Goal: Check status: Verify the current state of an ongoing process or item

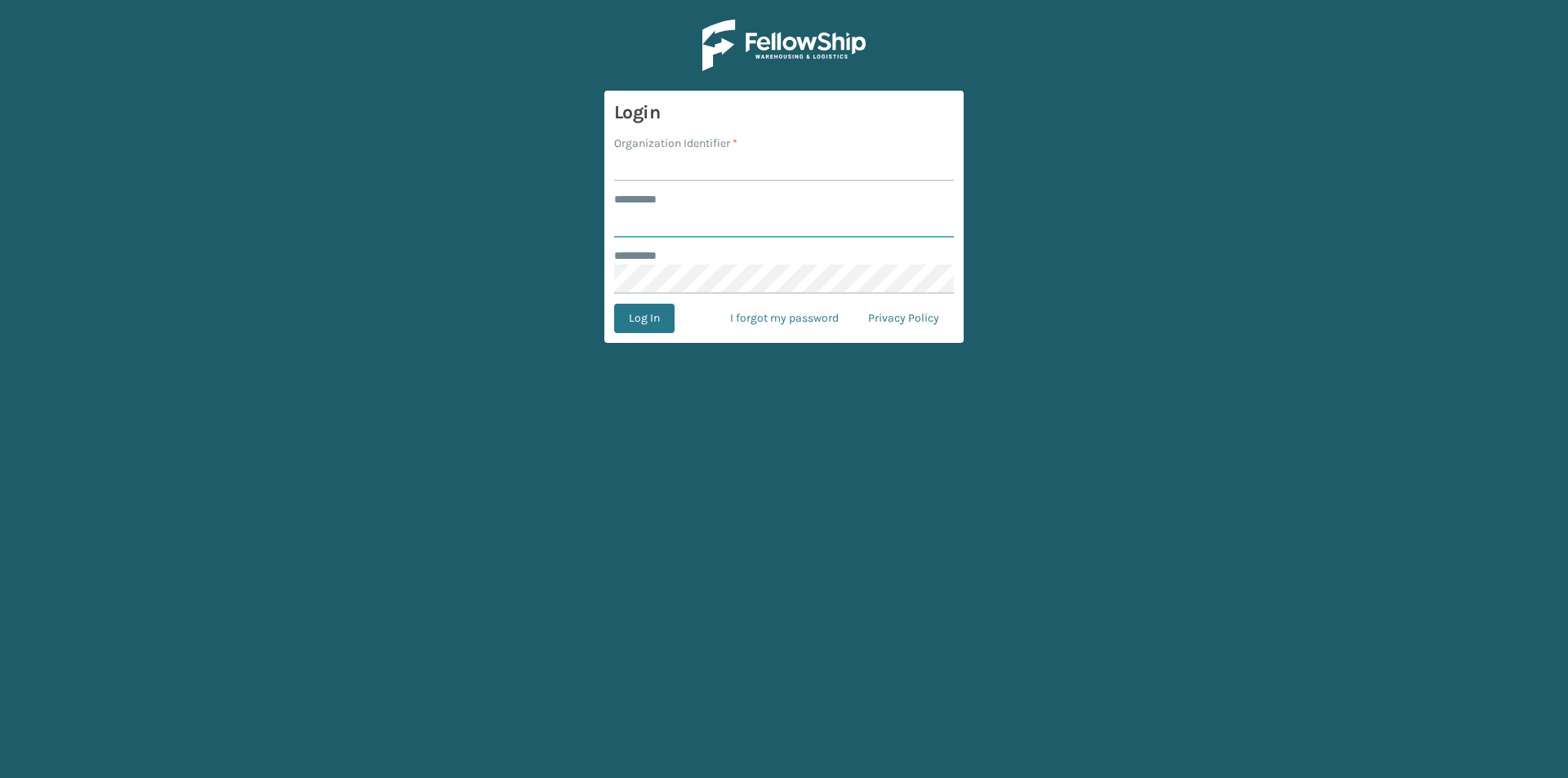
type input "*****"
type input "LifeStyle"
click at [614, 304] on button "Log In" at bounding box center [644, 318] width 61 height 29
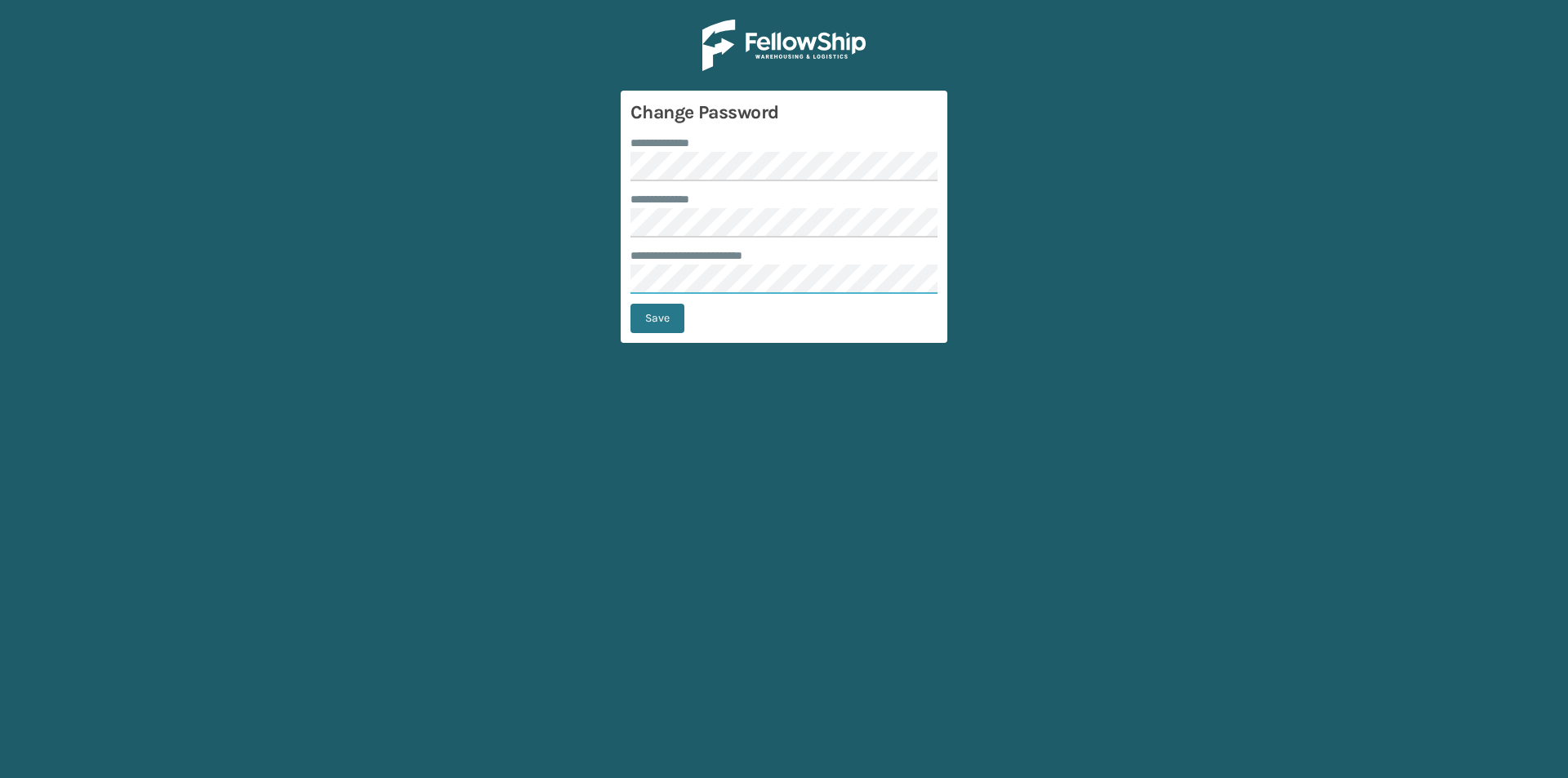
click at [630, 304] on button "Save" at bounding box center [656, 318] width 54 height 29
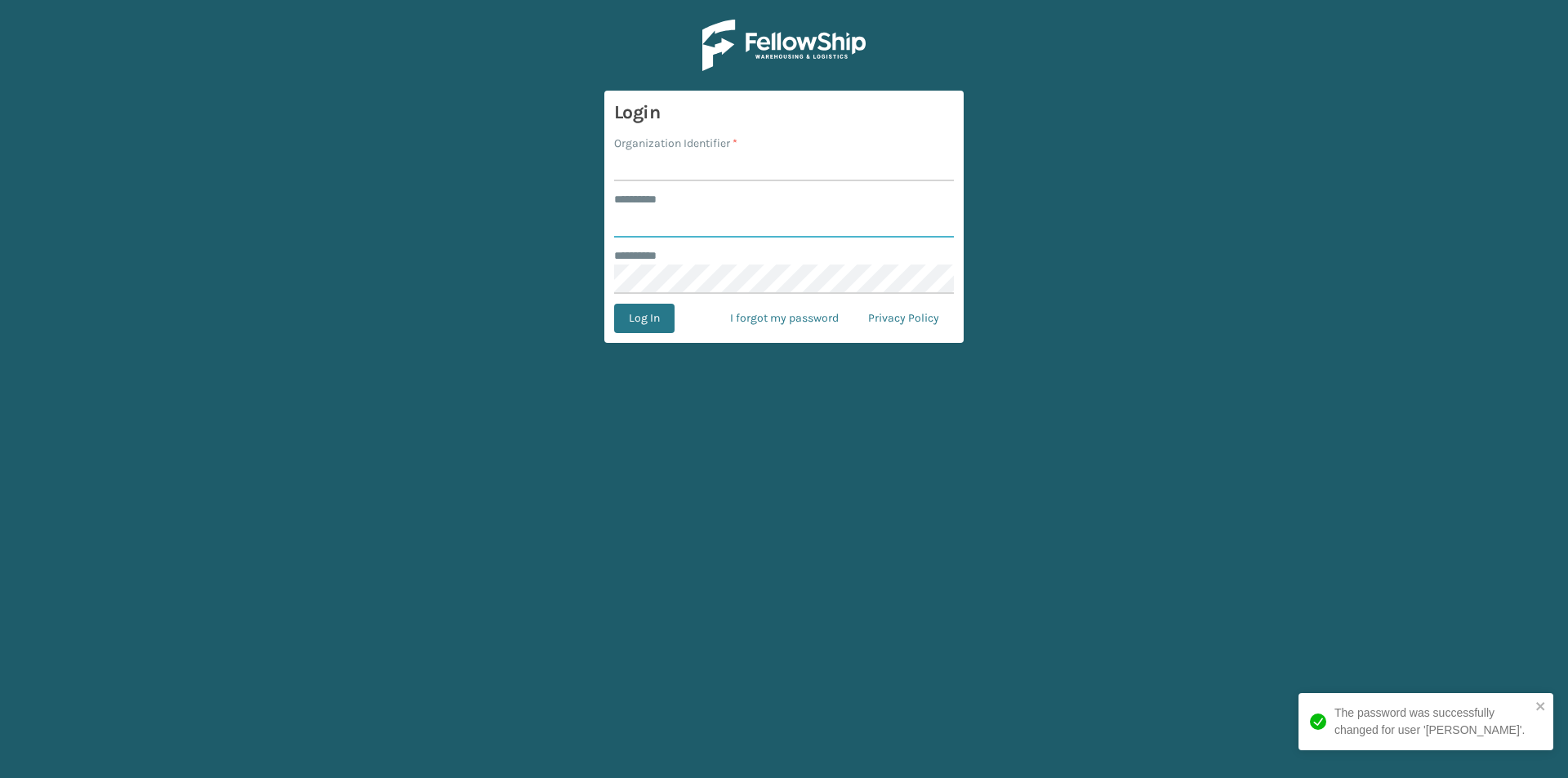
type input "*****"
click at [886, 175] on input "Organization Identifier *" at bounding box center [784, 166] width 340 height 29
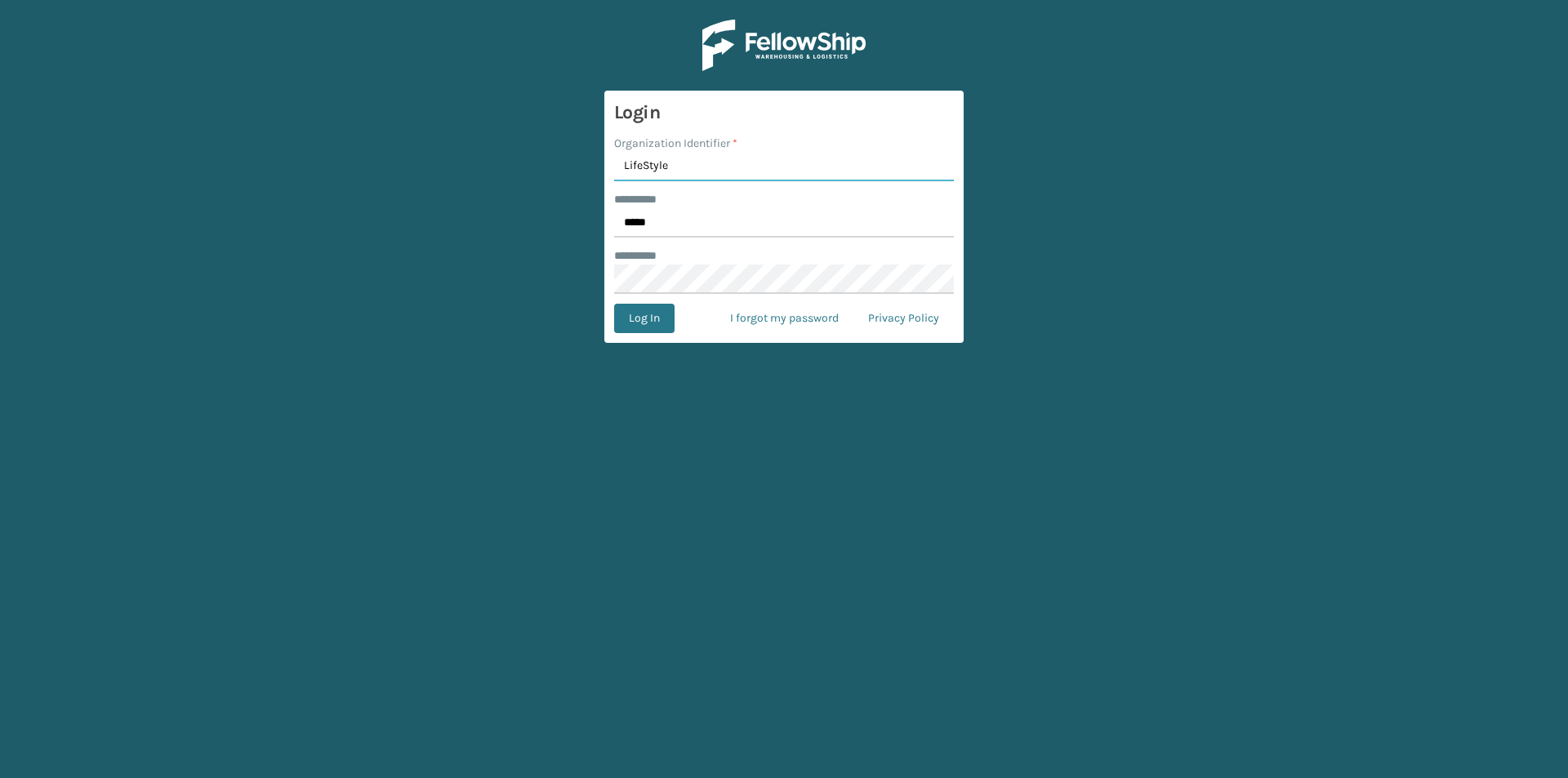
type input "LifeStyle"
click at [614, 304] on button "Log In" at bounding box center [644, 318] width 61 height 29
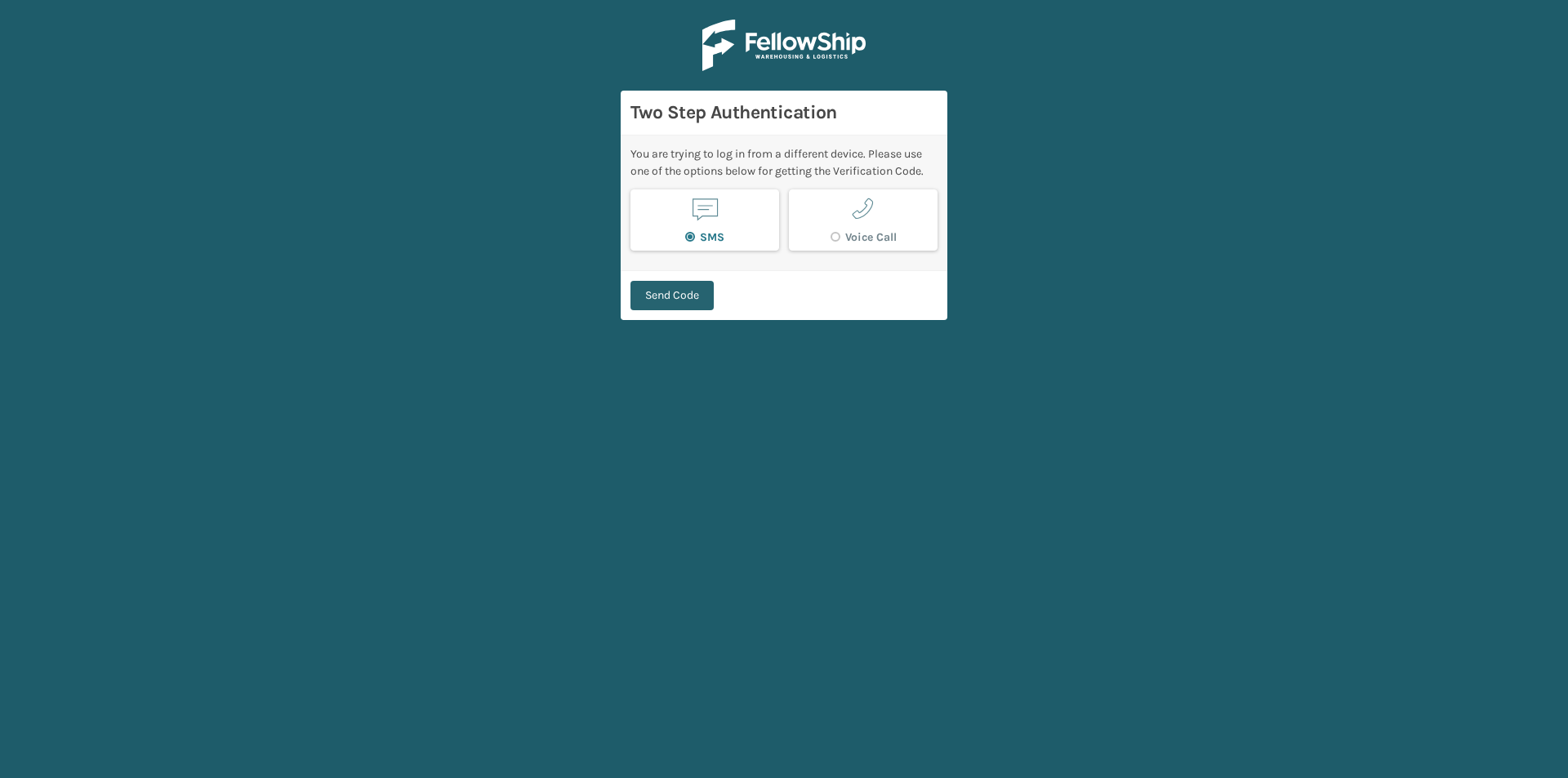
click at [656, 305] on button "Send Code" at bounding box center [671, 295] width 84 height 29
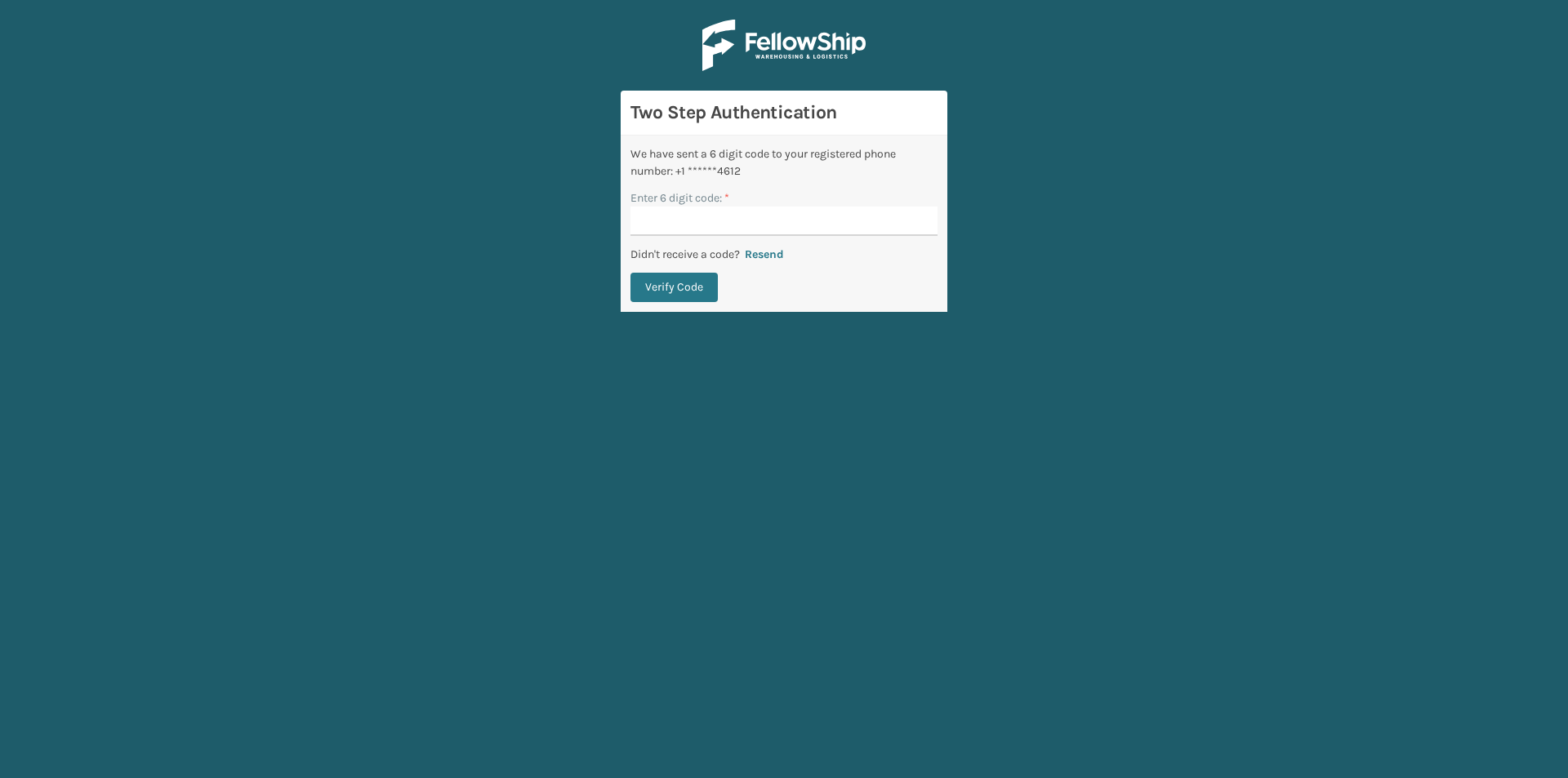
click at [817, 226] on input "Enter 6 digit code: *" at bounding box center [783, 221] width 307 height 29
type input "437383"
click at [630, 273] on button "Verify Code" at bounding box center [673, 287] width 87 height 29
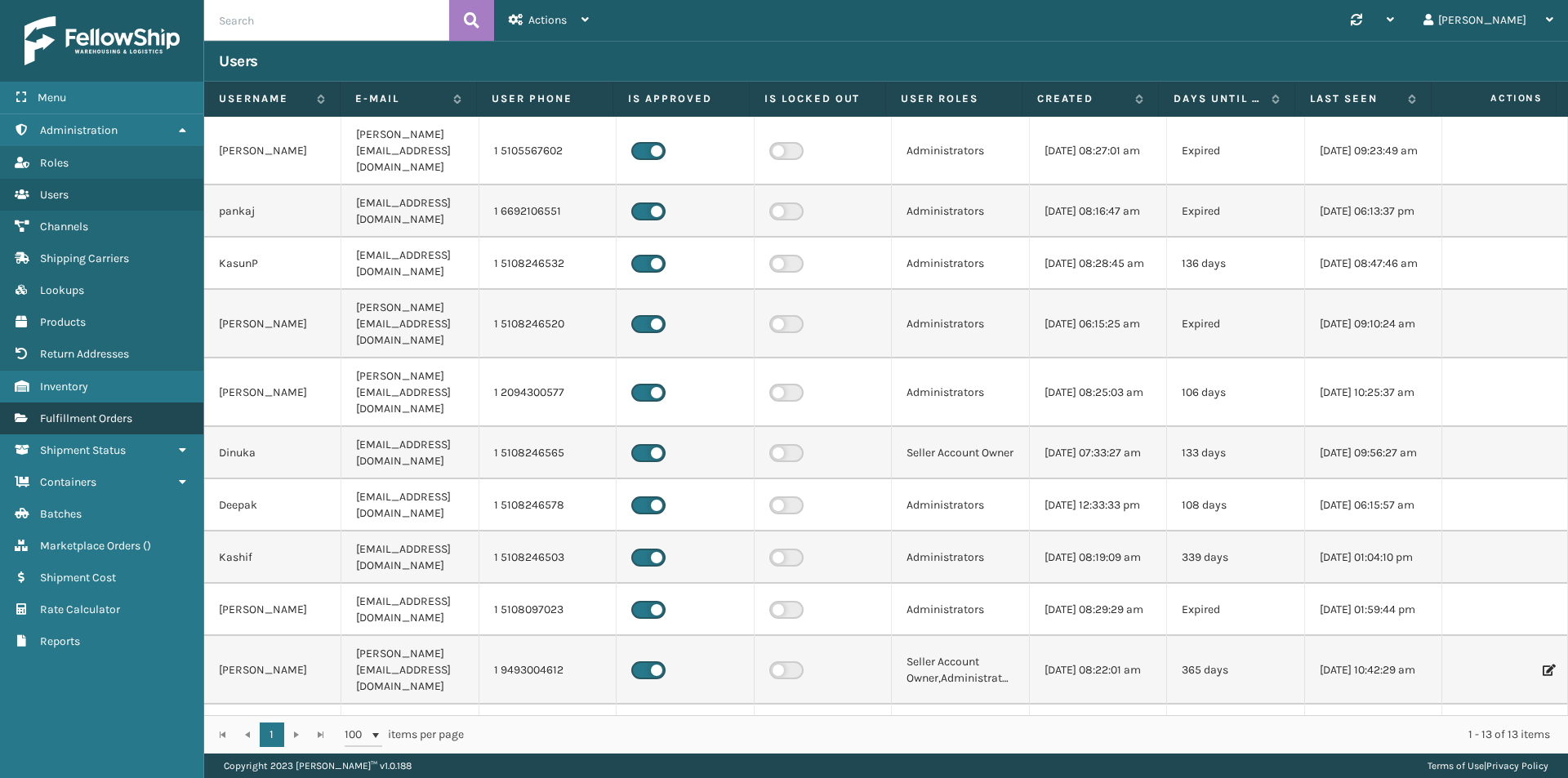
click at [114, 419] on span "Fulfillment Orders" at bounding box center [85, 419] width 92 height 14
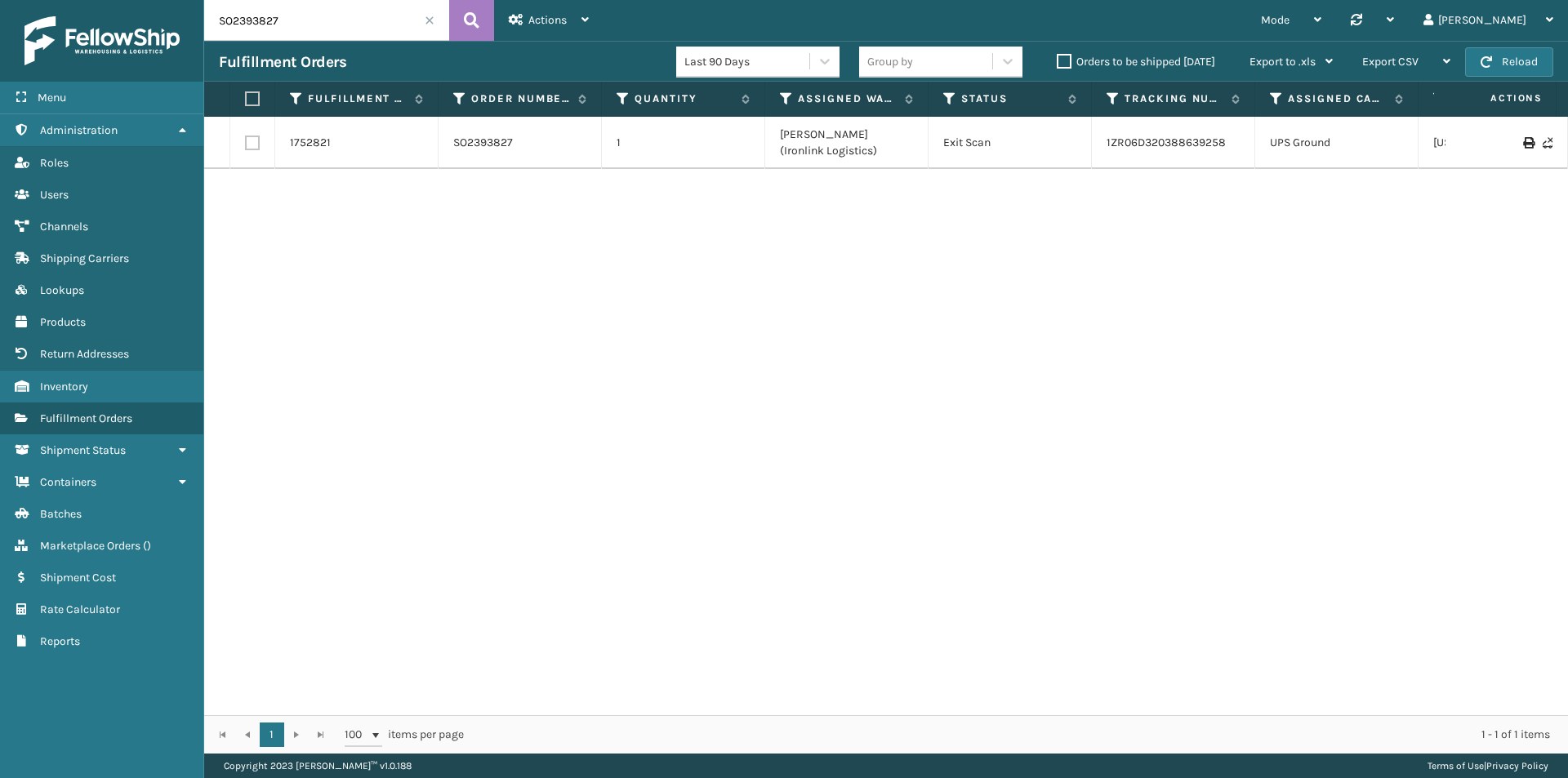
click at [428, 17] on span at bounding box center [429, 20] width 10 height 10
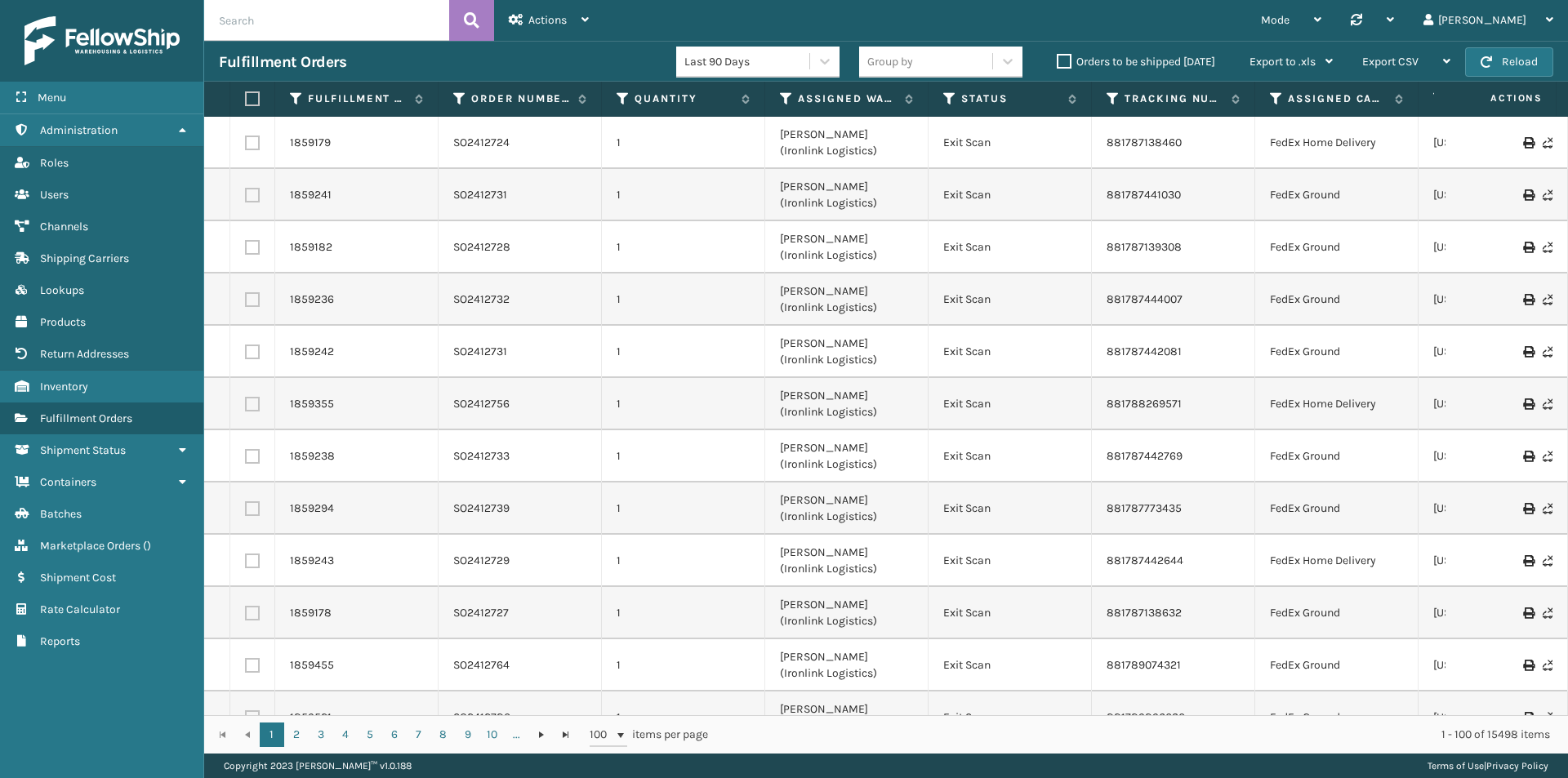
click at [773, 54] on div "Last 90 Days" at bounding box center [748, 61] width 127 height 17
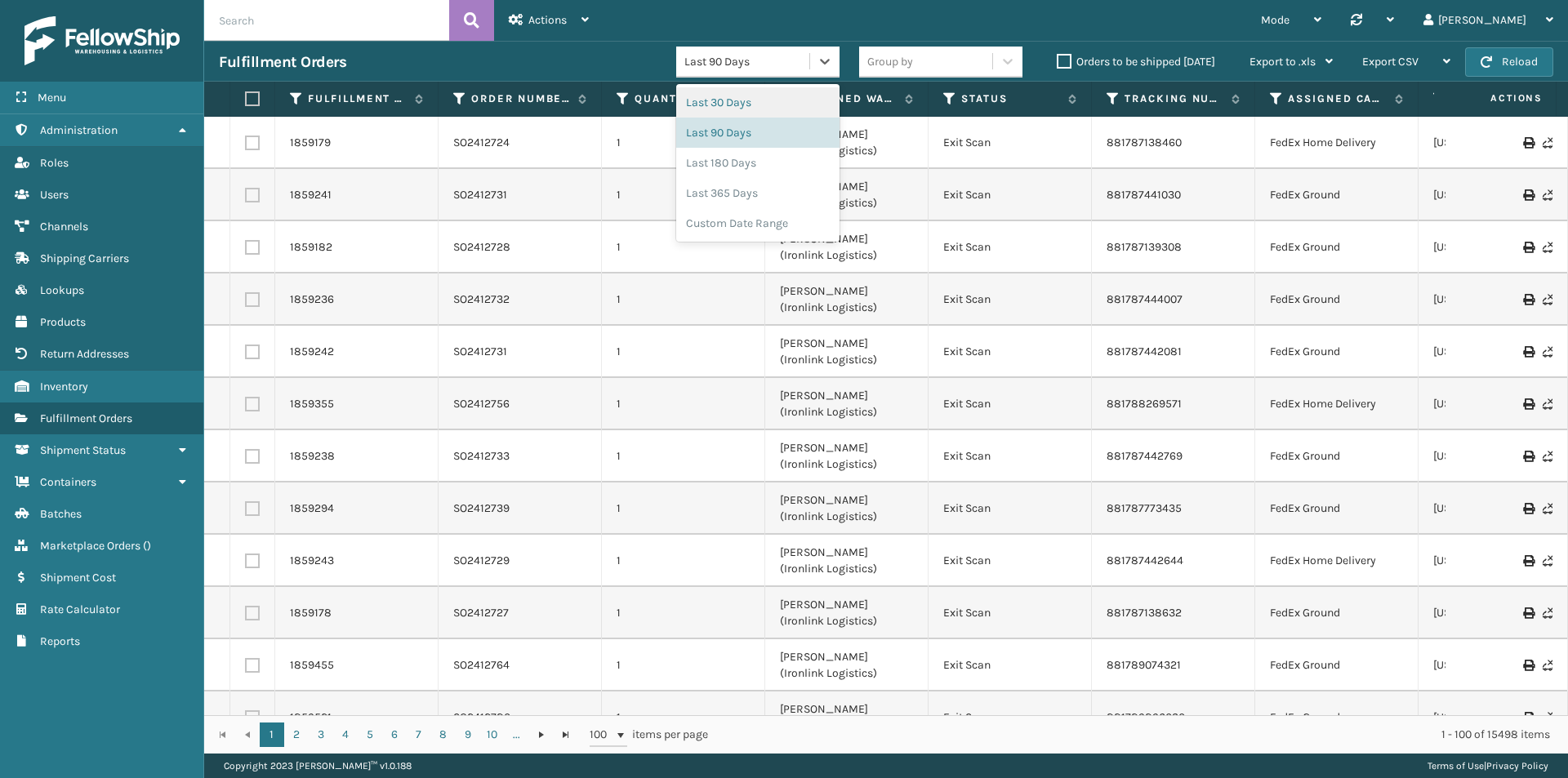
click at [760, 99] on div "Last 30 Days" at bounding box center [758, 102] width 164 height 30
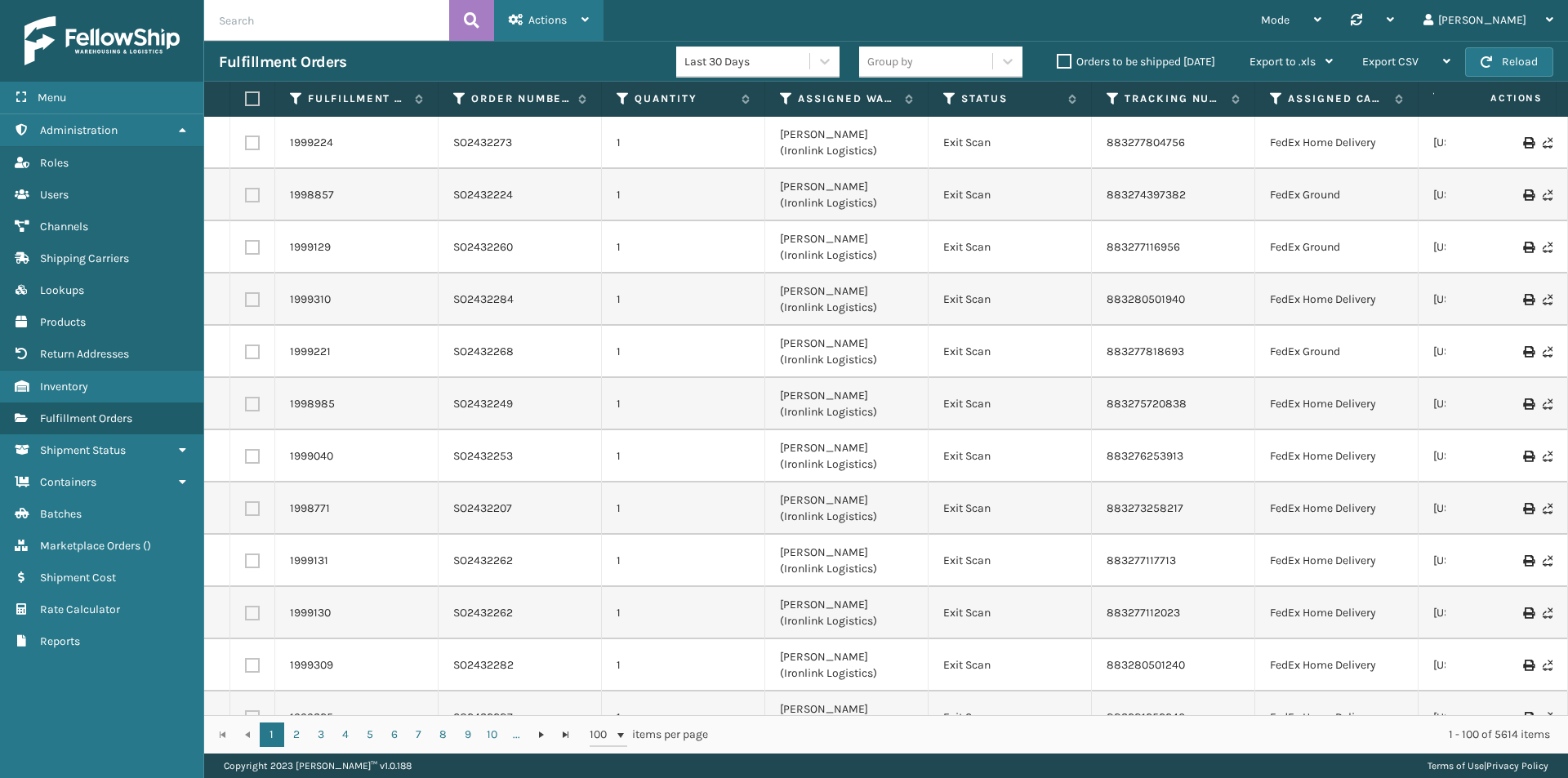
click at [542, 18] on span "Actions" at bounding box center [547, 20] width 39 height 14
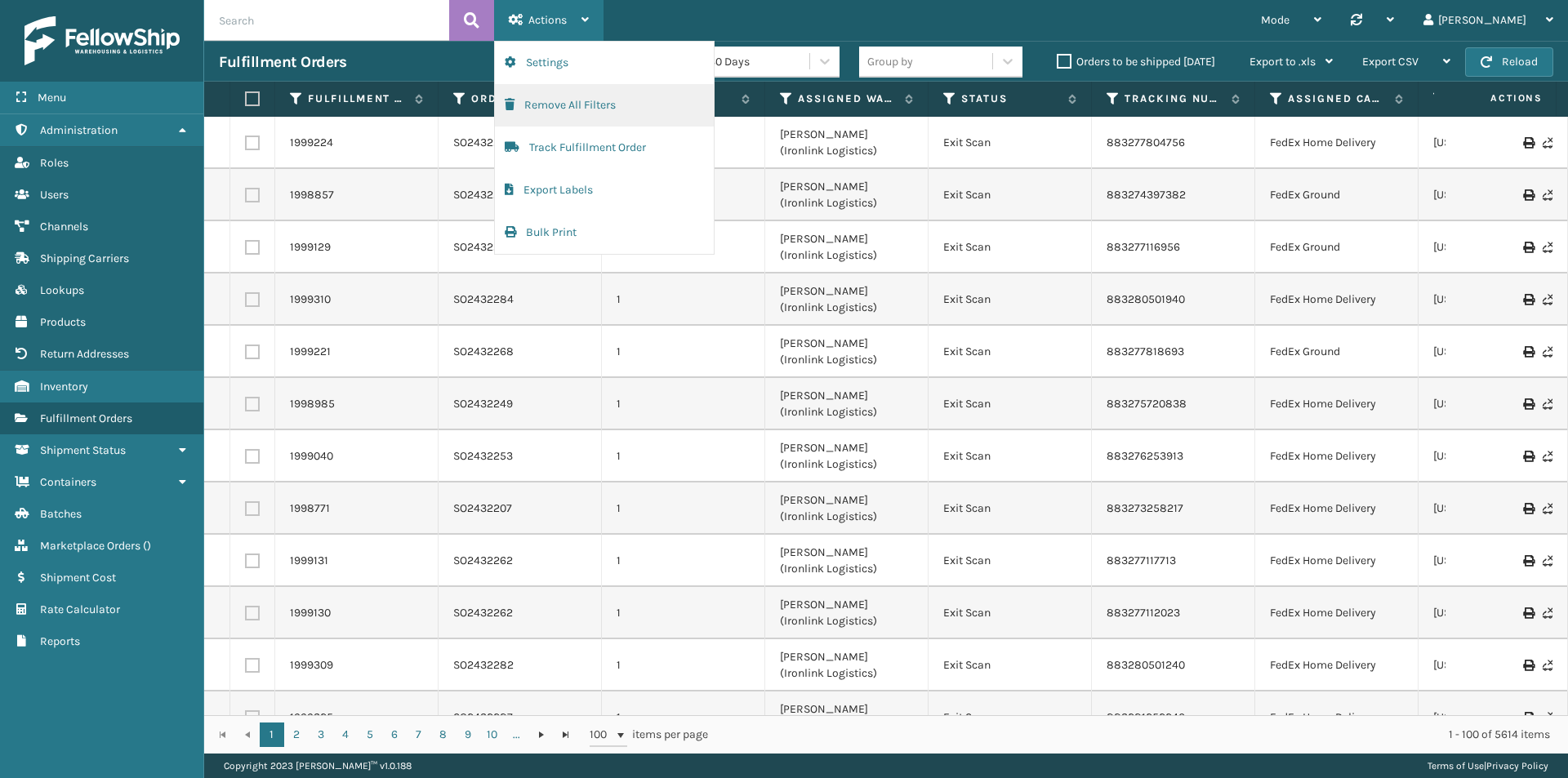
click at [562, 109] on button "Remove All Filters" at bounding box center [604, 106] width 219 height 42
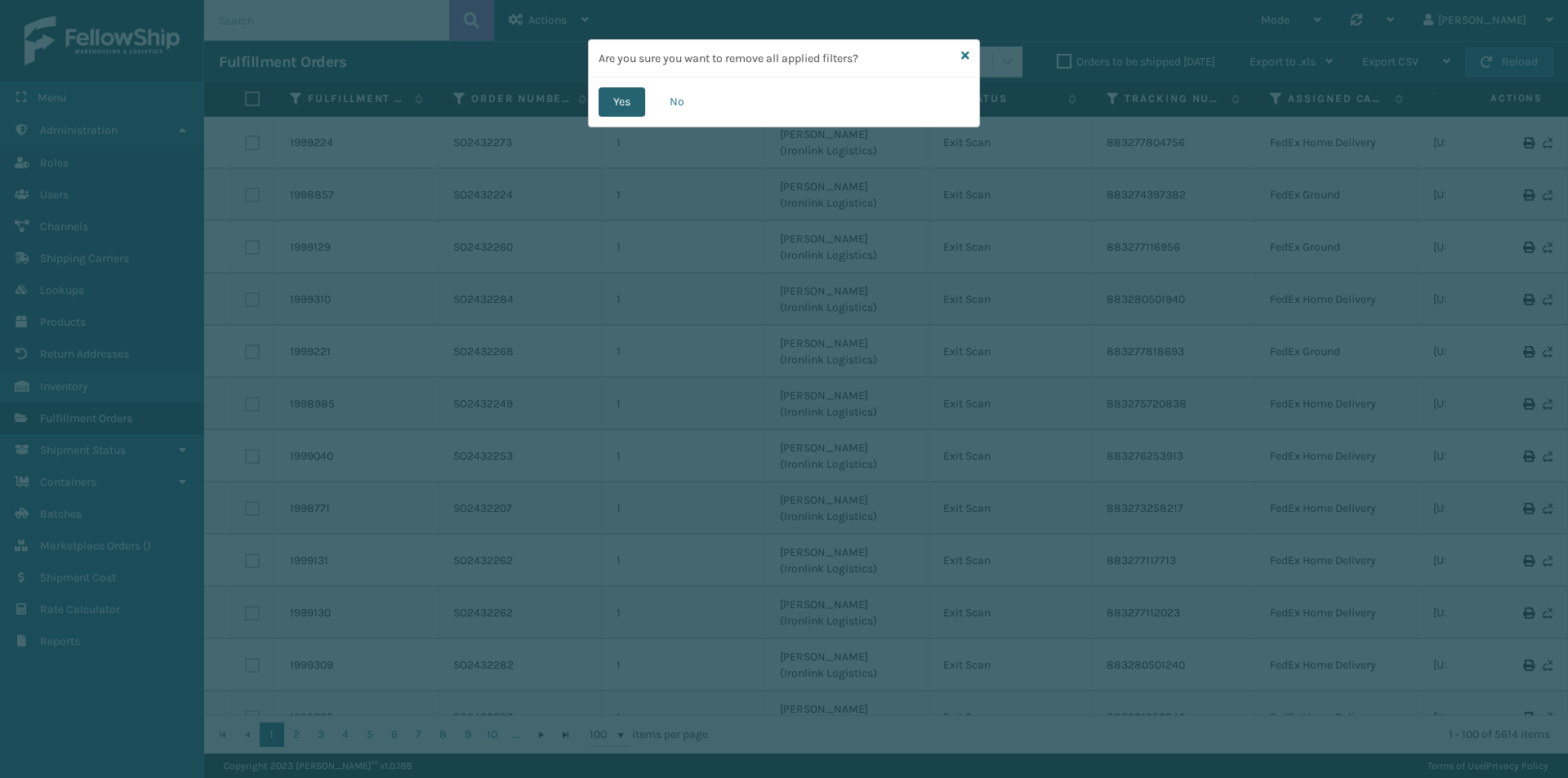
click at [615, 104] on button "Yes" at bounding box center [621, 101] width 47 height 29
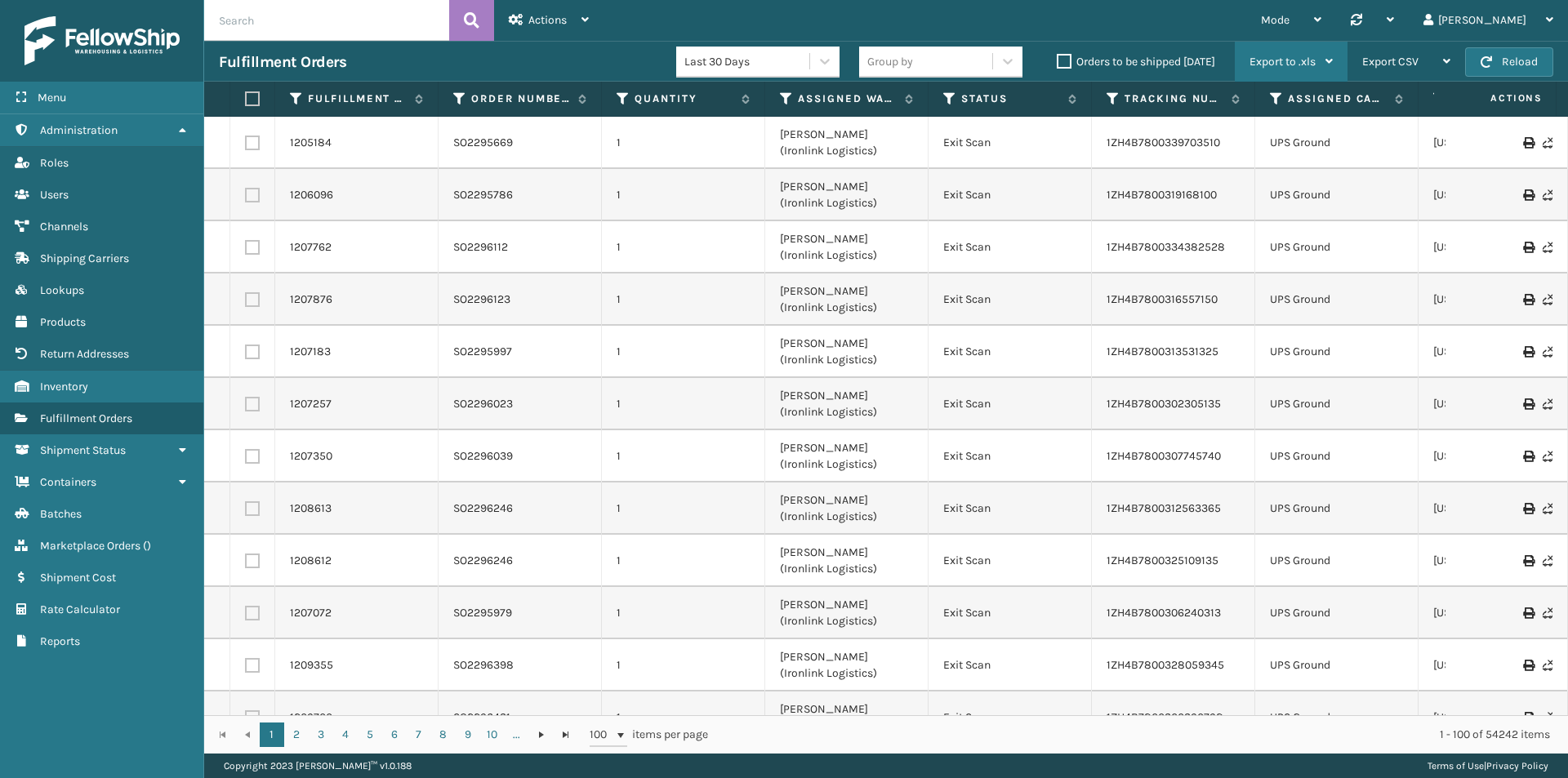
click at [1311, 62] on span "Export to .xls" at bounding box center [1282, 62] width 66 height 14
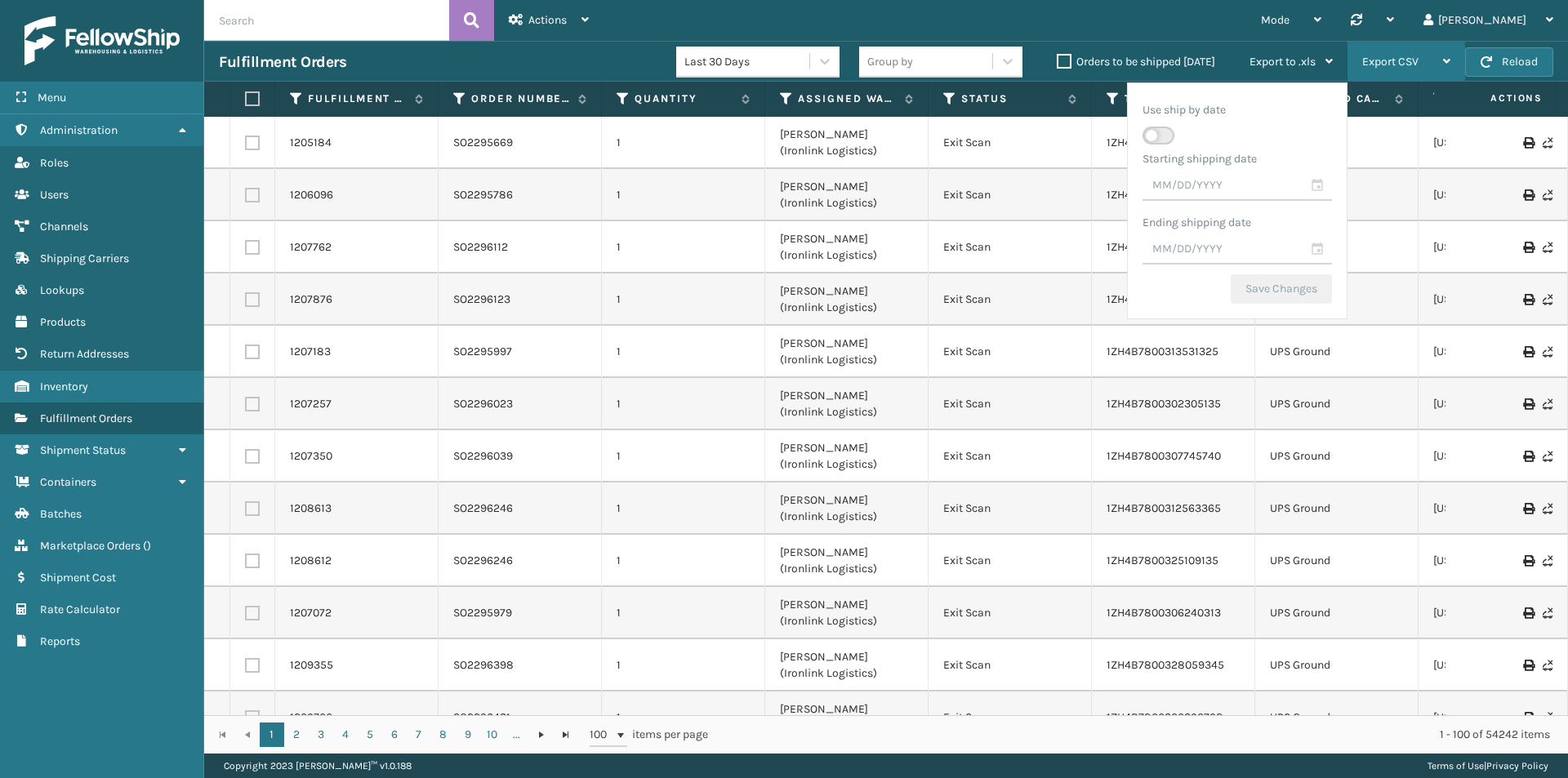
click at [1399, 59] on span "Export CSV" at bounding box center [1390, 62] width 56 height 14
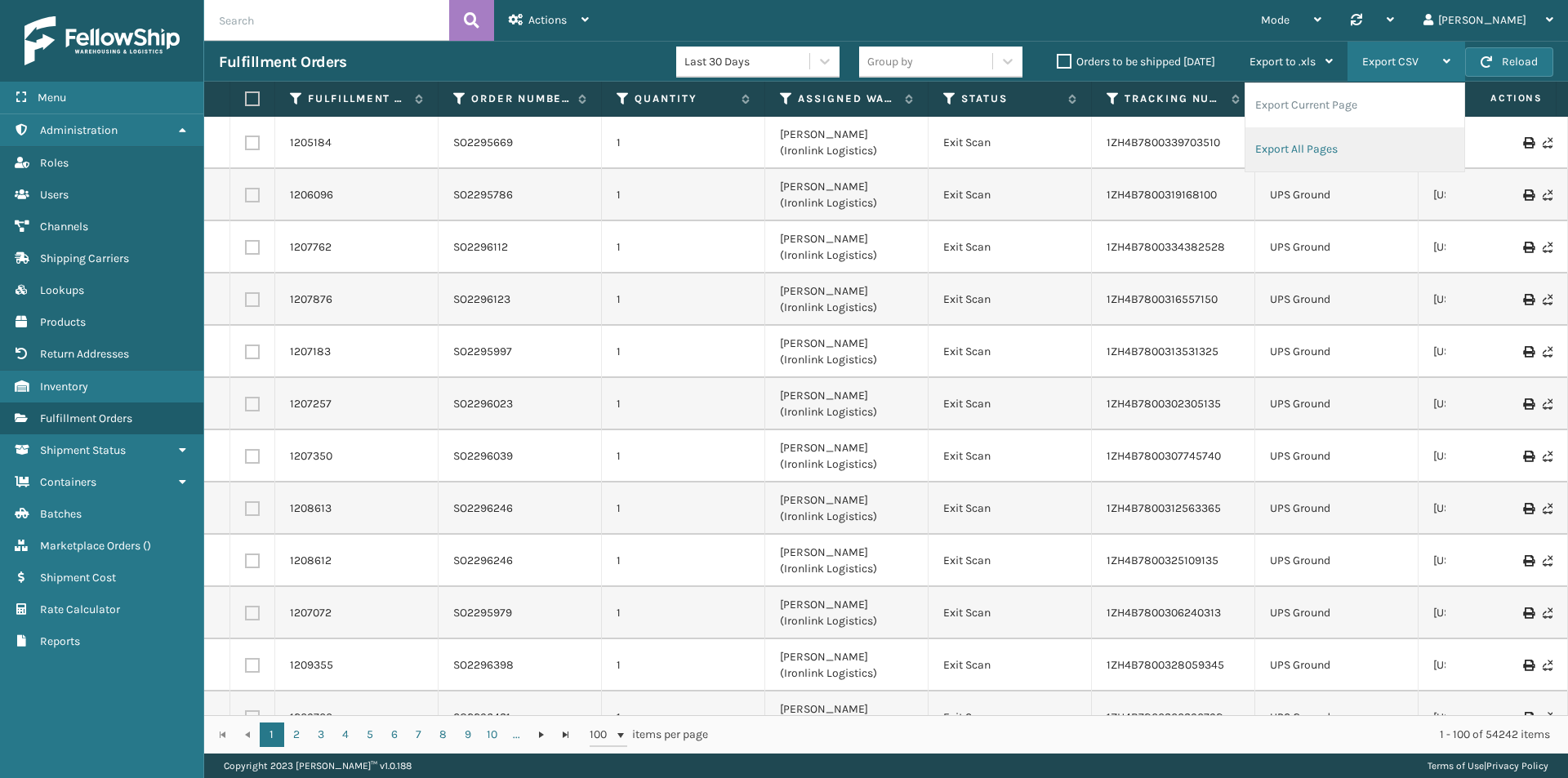
click at [1338, 144] on li "Export All Pages" at bounding box center [1354, 150] width 219 height 44
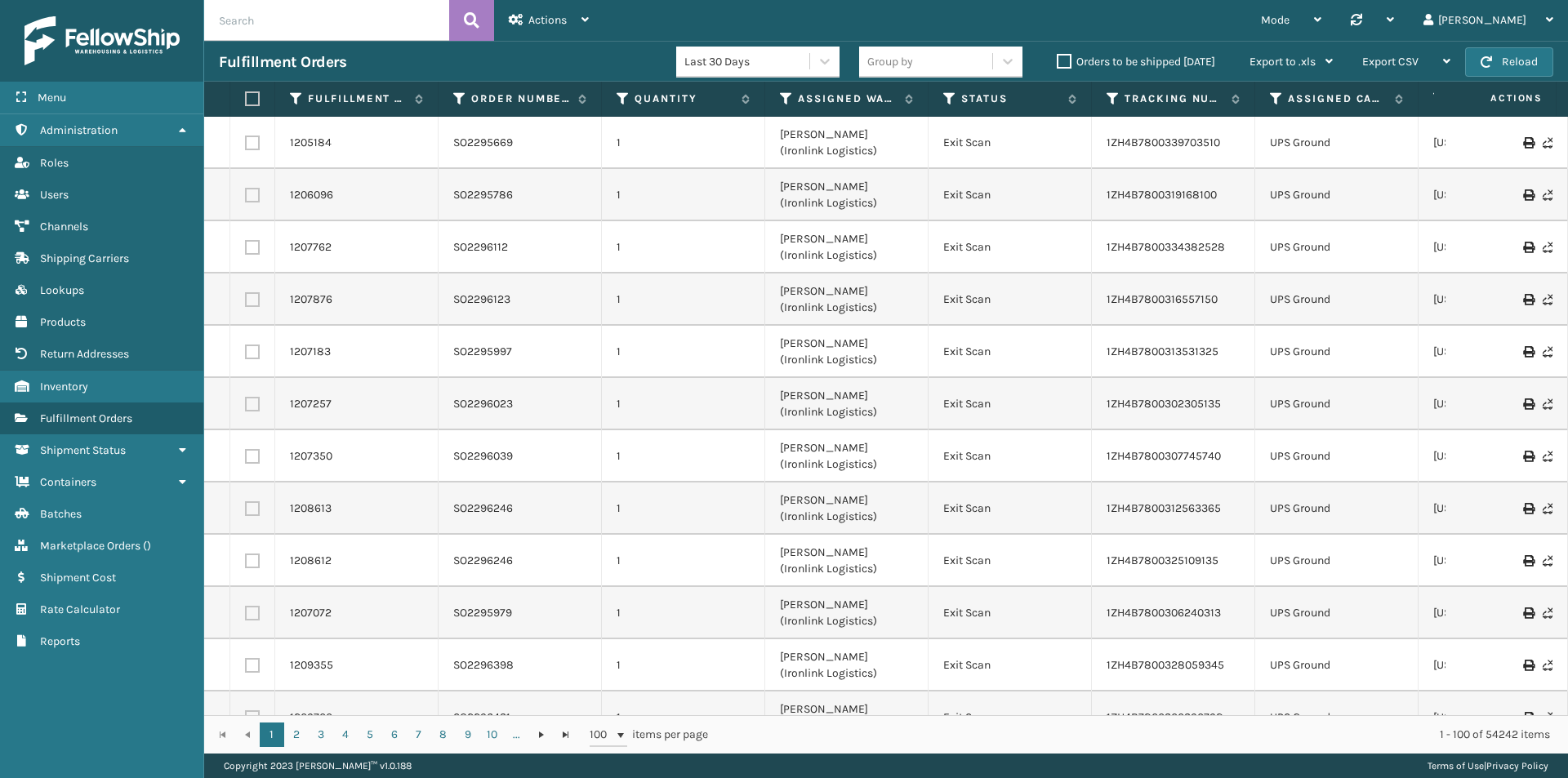
click at [293, 28] on input "text" at bounding box center [326, 20] width 245 height 40
paste input "E3789204"
type input "E3789204"
